Goal: Task Accomplishment & Management: Complete application form

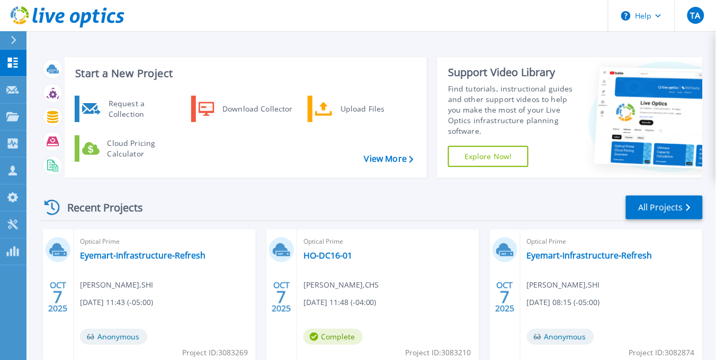
click at [17, 40] on div at bounding box center [18, 40] width 17 height 18
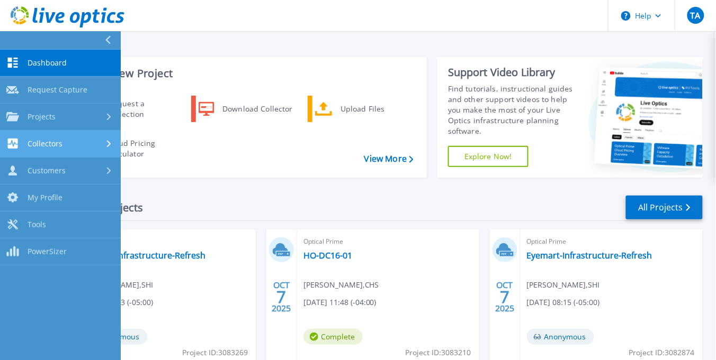
click at [75, 137] on link "Collectors Collectors" at bounding box center [60, 144] width 121 height 27
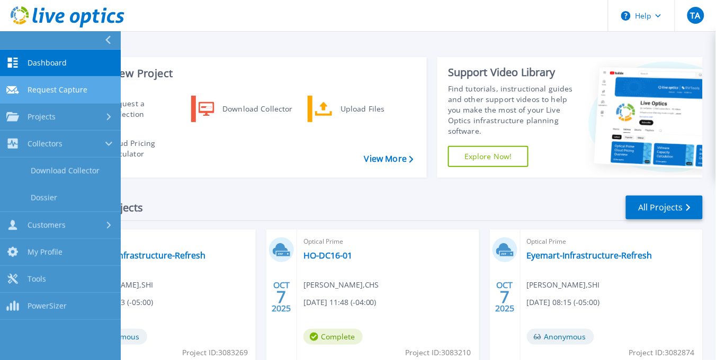
click at [78, 88] on span "Request Capture" at bounding box center [58, 90] width 60 height 10
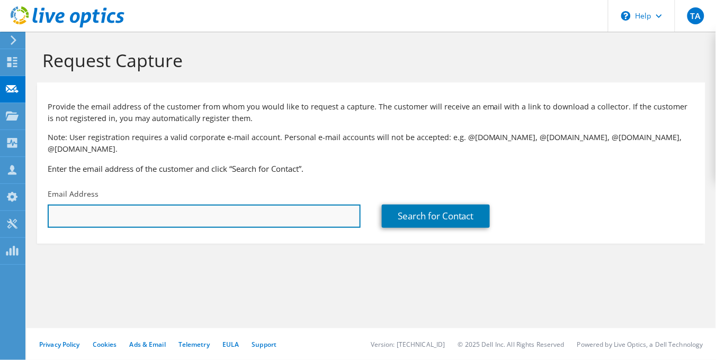
click at [92, 205] on input "text" at bounding box center [204, 216] width 313 height 23
paste input "jesse.berry@huntercontracting.com"
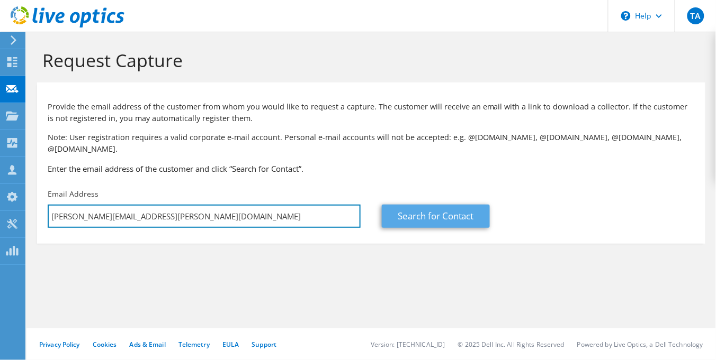
type input "jesse.berry@huntercontracting.com"
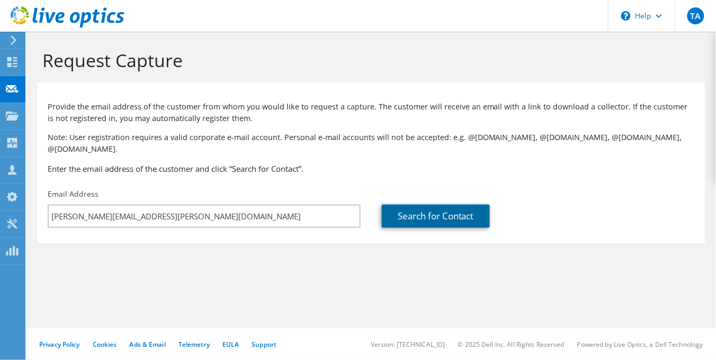
click at [452, 209] on link "Search for Contact" at bounding box center [436, 216] width 108 height 23
type input "HUNTER CONTRACTING"
type input "Jesse"
type input "Berry"
type input "[GEOGRAPHIC_DATA]"
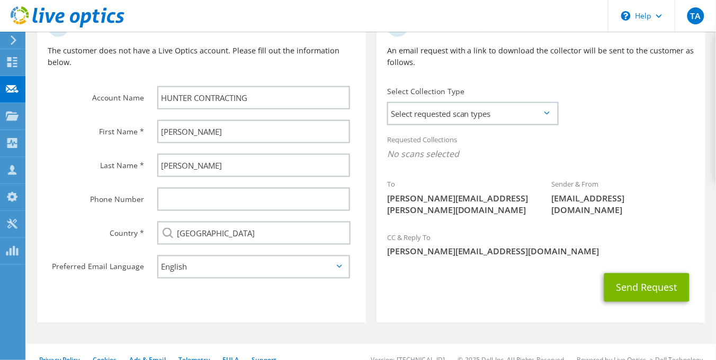
scroll to position [254, 0]
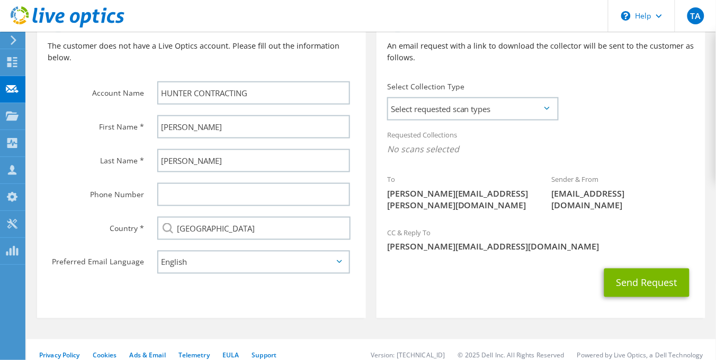
click at [545, 107] on icon at bounding box center [546, 108] width 5 height 3
click at [546, 99] on span "Select requested scan types" at bounding box center [472, 108] width 169 height 21
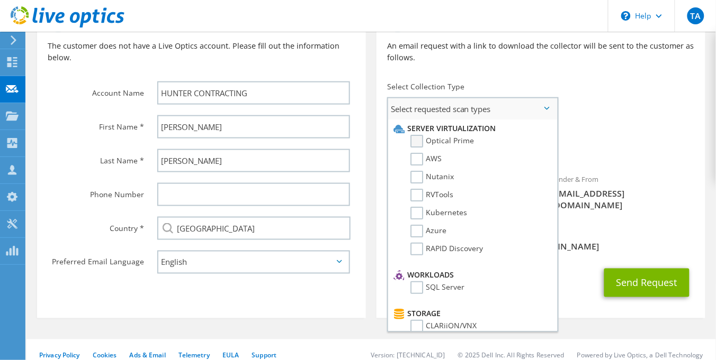
click at [419, 135] on label "Optical Prime" at bounding box center [442, 141] width 64 height 13
click at [0, 0] on input "Optical Prime" at bounding box center [0, 0] width 0 height 0
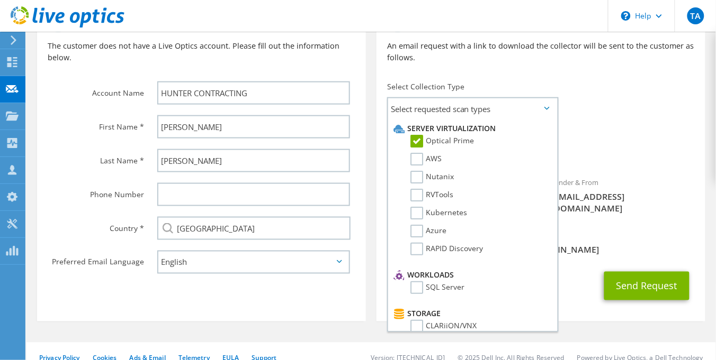
click at [650, 131] on div "Requested Collections No scans selected Optical Prime" at bounding box center [540, 145] width 329 height 42
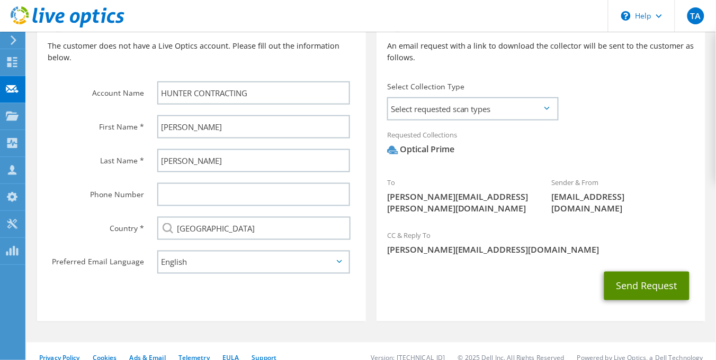
click at [654, 273] on button "Send Request" at bounding box center [646, 286] width 85 height 29
